Goal: Transaction & Acquisition: Download file/media

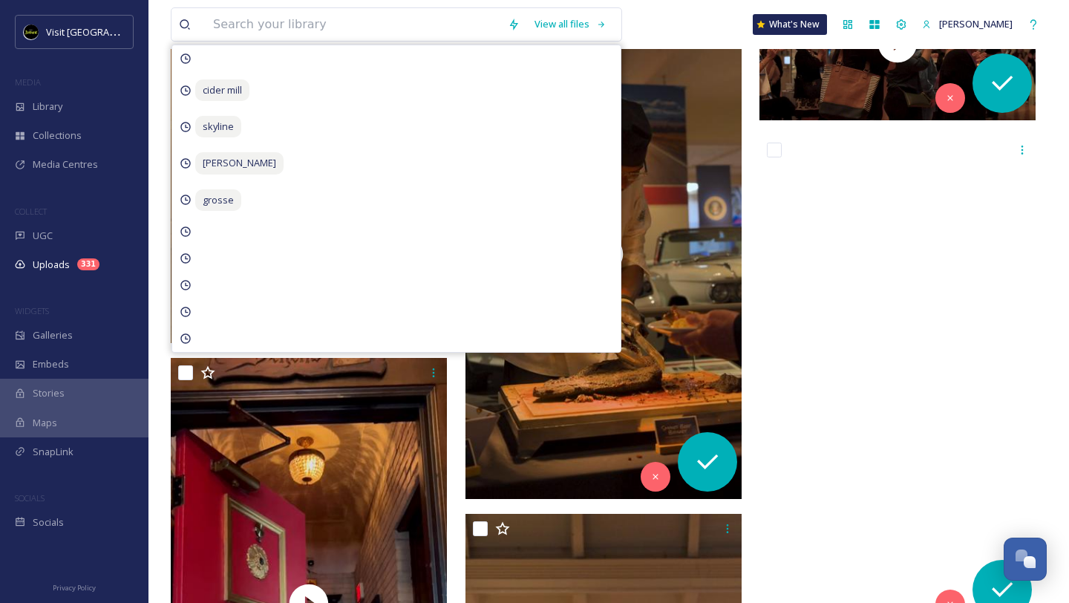
scroll to position [2349, 0]
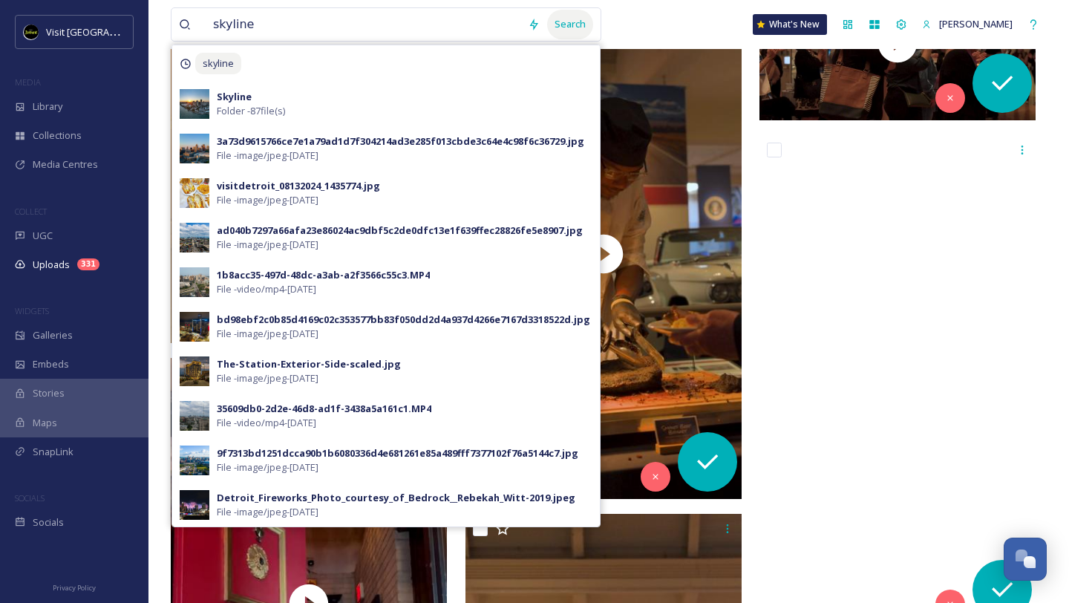
type input "skyline"
click at [554, 27] on div "Search" at bounding box center [570, 24] width 46 height 29
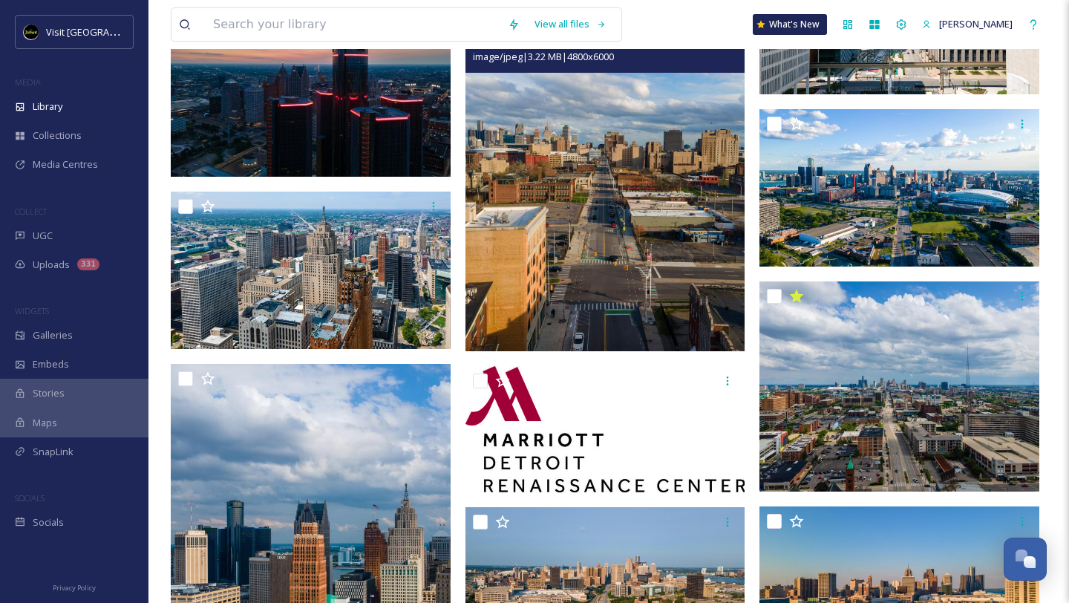
scroll to position [5098, 0]
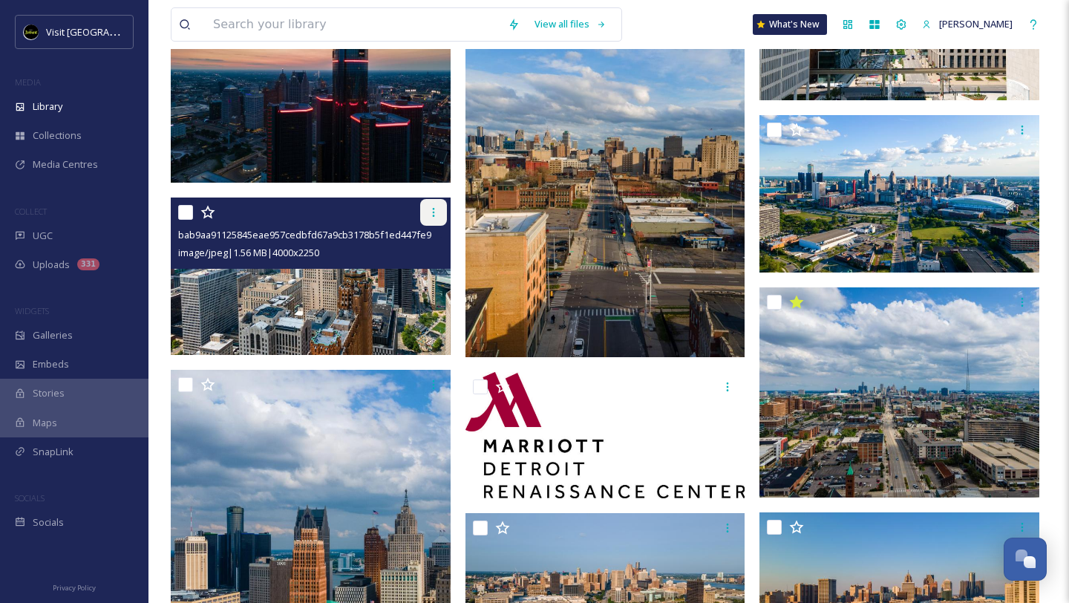
click at [430, 214] on icon at bounding box center [434, 212] width 12 height 12
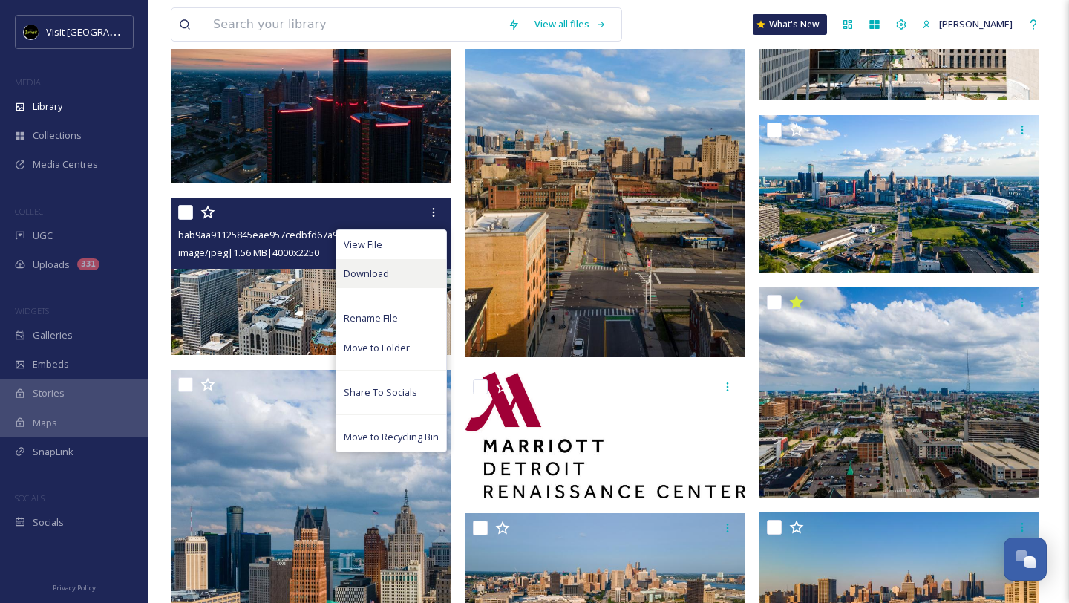
click at [388, 281] on div "Download" at bounding box center [391, 273] width 110 height 29
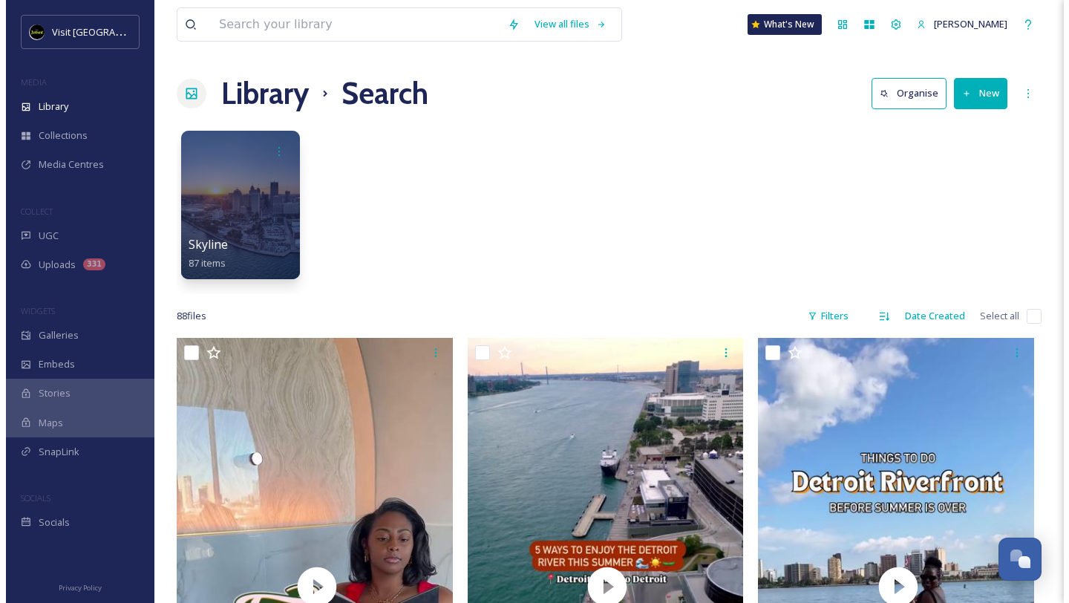
scroll to position [2407, 0]
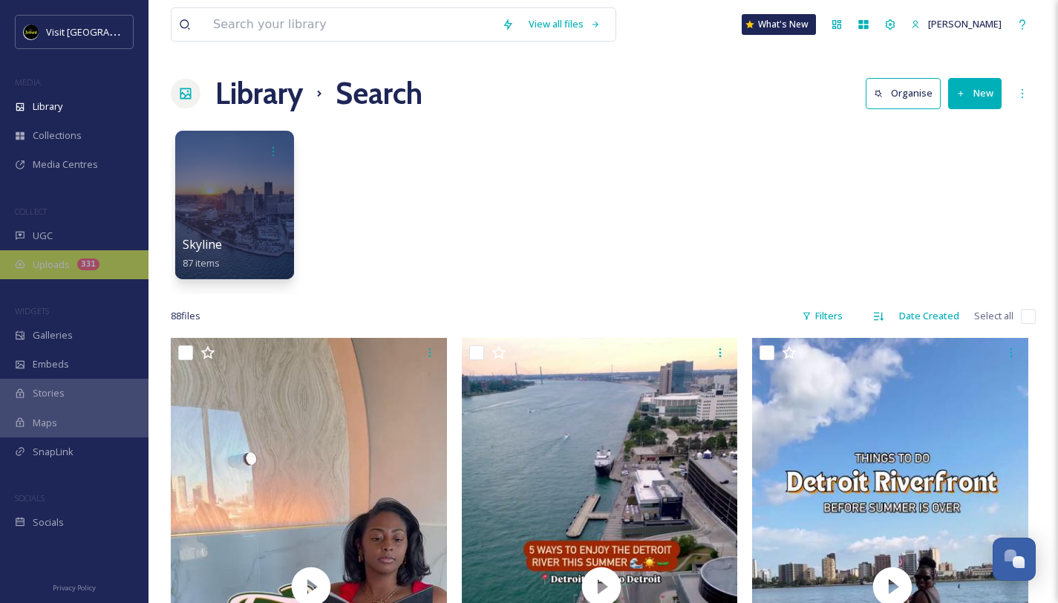
click at [70, 261] on div "Uploads 331" at bounding box center [74, 264] width 148 height 29
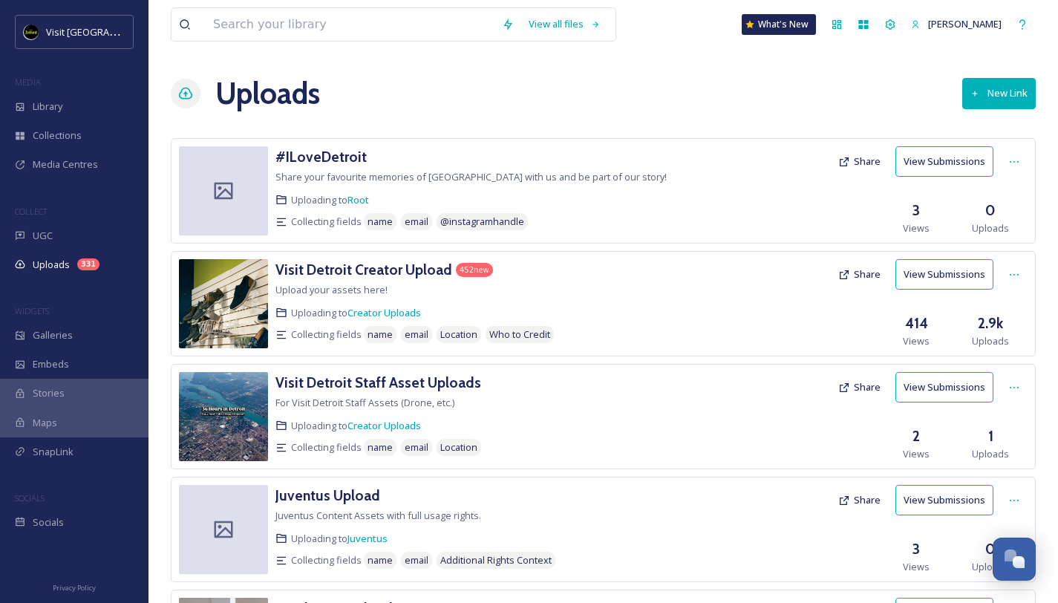
click at [914, 278] on button "View Submissions" at bounding box center [944, 274] width 98 height 30
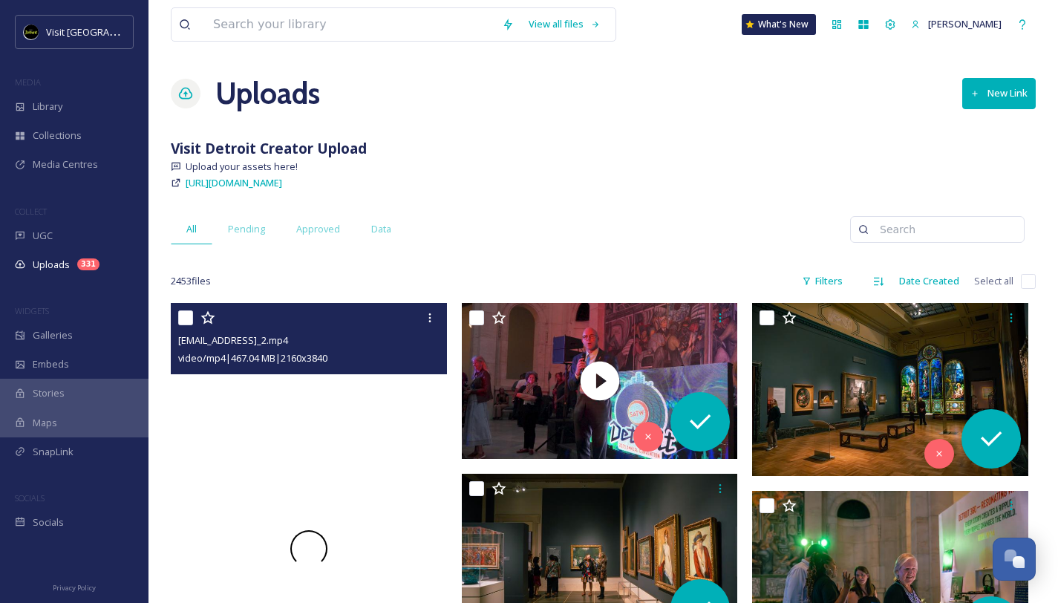
click at [332, 425] on div at bounding box center [309, 548] width 276 height 491
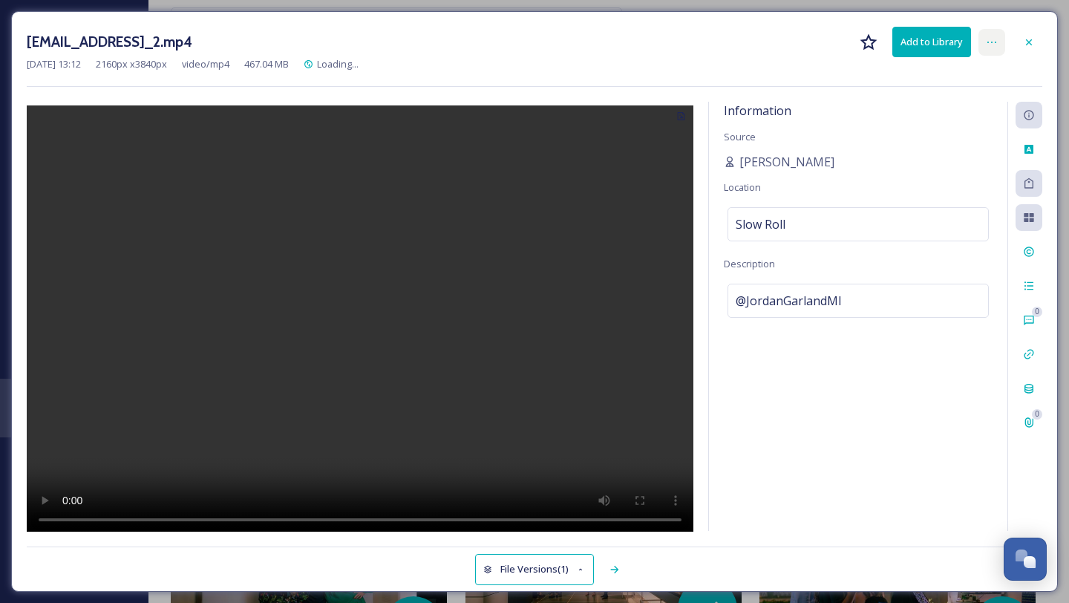
click at [994, 44] on icon at bounding box center [992, 42] width 12 height 12
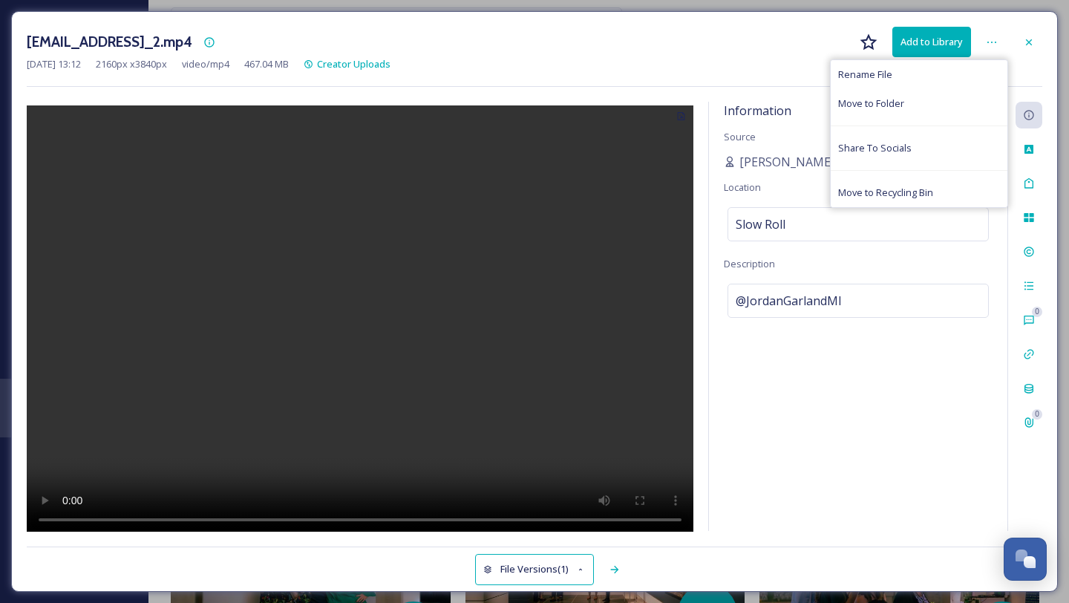
click at [586, 35] on div "[EMAIL_ADDRESS]_2.mp4 Add to Library Rename File Move to Folder Share To Social…" at bounding box center [534, 42] width 1015 height 30
click at [1024, 38] on icon at bounding box center [1029, 42] width 12 height 12
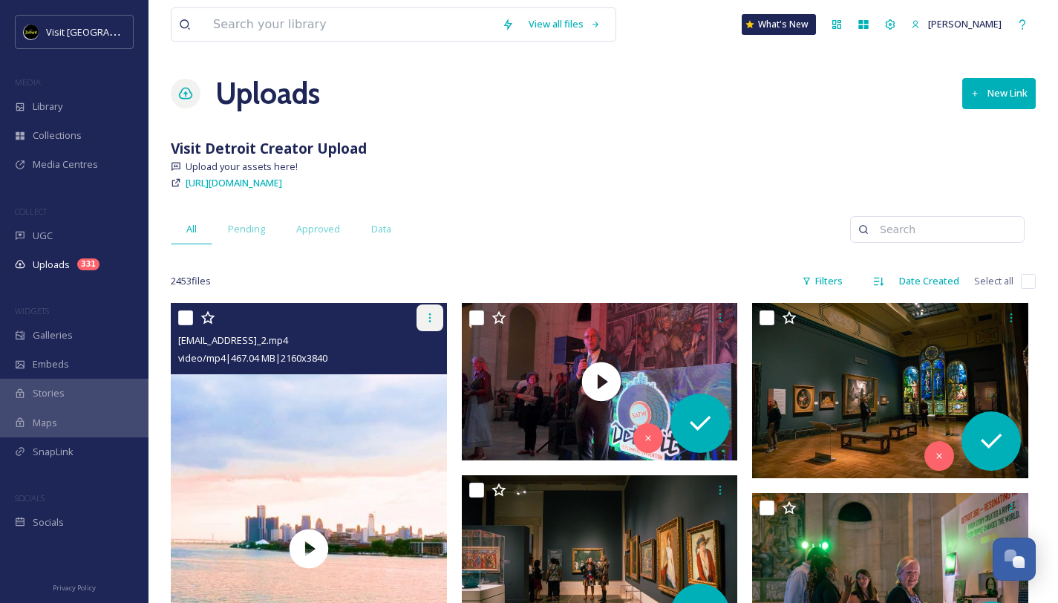
click at [428, 321] on icon at bounding box center [430, 318] width 12 height 12
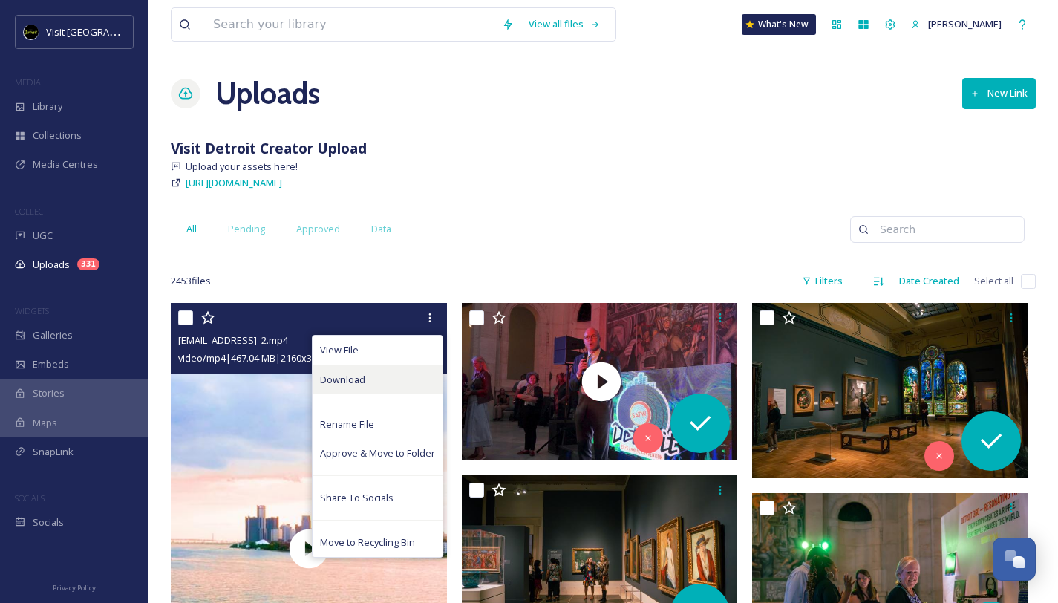
click at [384, 370] on div "Download" at bounding box center [378, 379] width 130 height 29
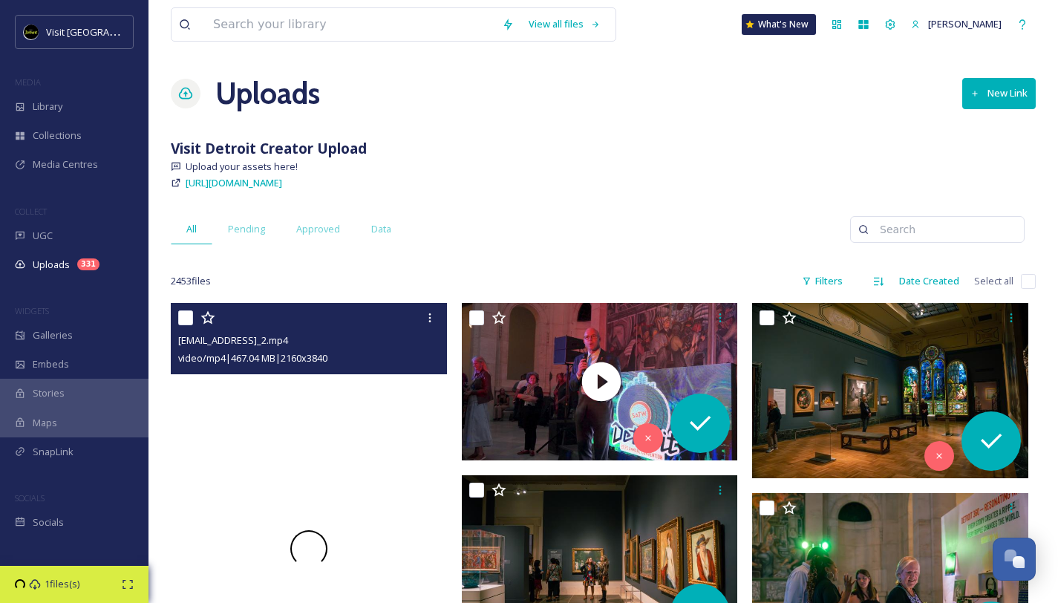
click at [355, 439] on div at bounding box center [309, 548] width 276 height 491
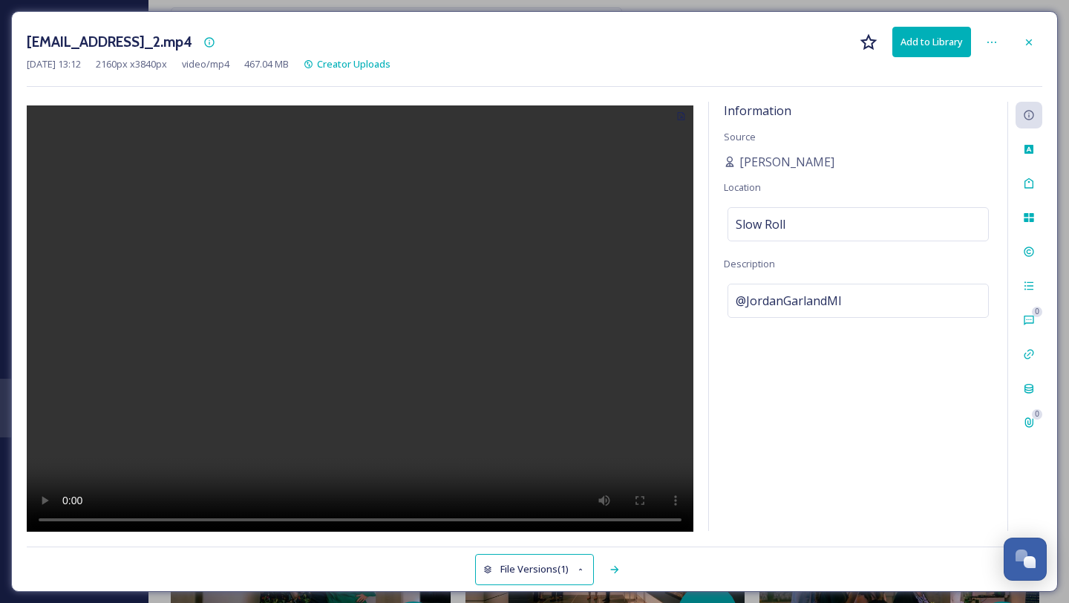
click at [1007, 63] on div "[DATE] 13:12 2160 px x 3840 px video/mp4 467.04 MB Creator Uploads" at bounding box center [534, 64] width 1015 height 14
